Goal: Find specific page/section: Find specific page/section

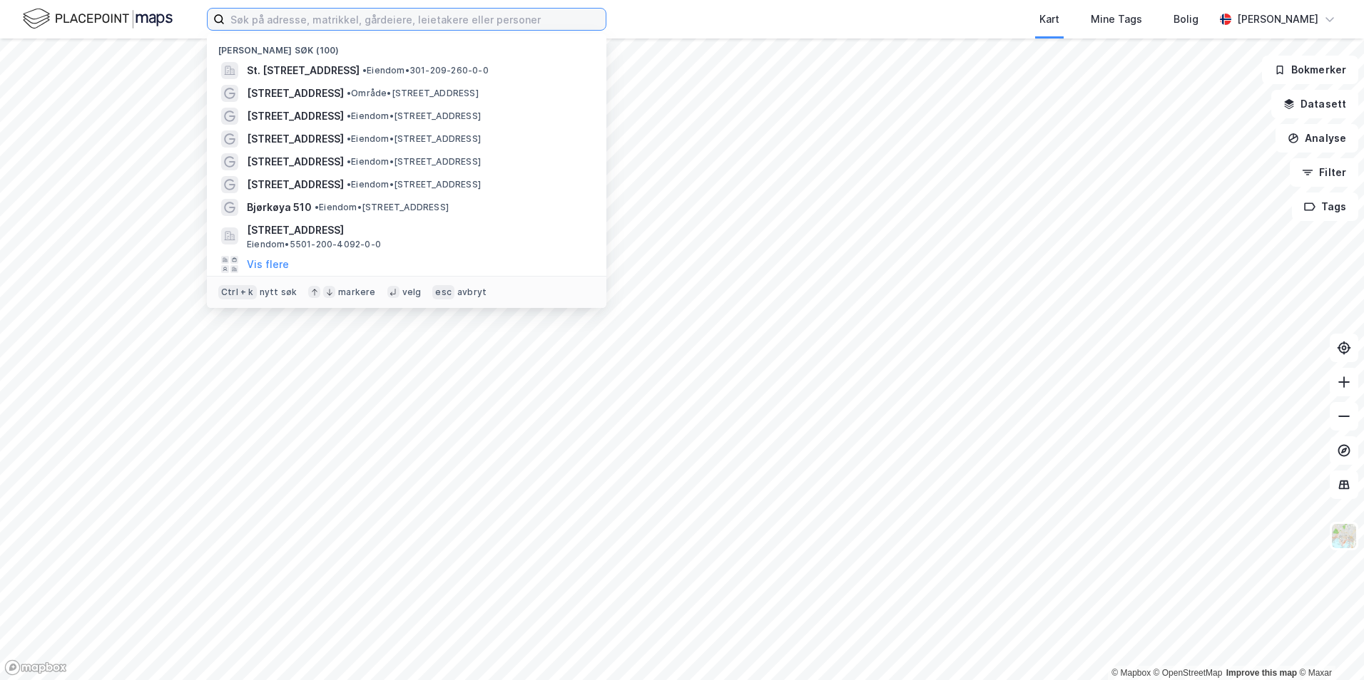
click at [257, 21] on input at bounding box center [415, 19] width 381 height 21
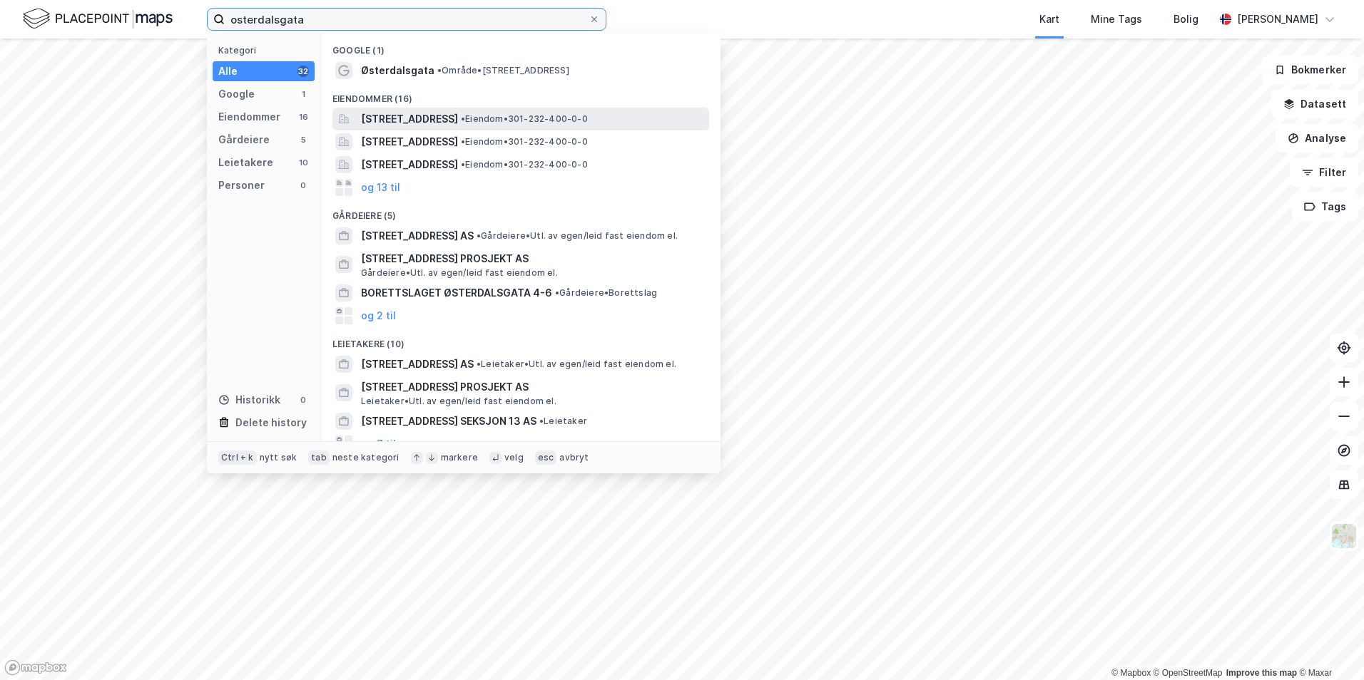
type input "osterdalsgata"
click at [432, 116] on span "[STREET_ADDRESS]" at bounding box center [409, 119] width 97 height 17
